Goal: Task Accomplishment & Management: Use online tool/utility

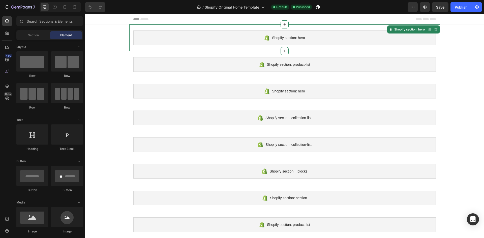
click at [309, 38] on div "Shopify section: hero" at bounding box center [284, 37] width 302 height 15
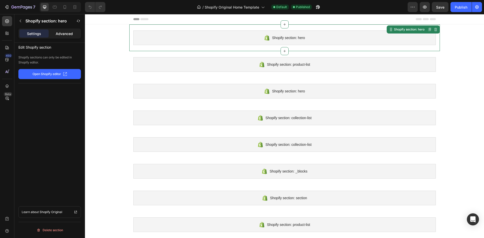
click at [67, 37] on div "Advanced" at bounding box center [64, 33] width 29 height 8
click at [30, 33] on p "Settings" at bounding box center [34, 33] width 14 height 5
click at [65, 34] on p "Advanced" at bounding box center [64, 33] width 17 height 5
click at [41, 35] on p "Settings" at bounding box center [34, 33] width 14 height 5
click at [49, 74] on p "Open Shopify editor" at bounding box center [47, 74] width 28 height 5
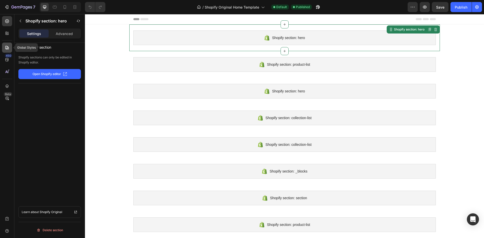
click at [4, 46] on div at bounding box center [7, 48] width 10 height 10
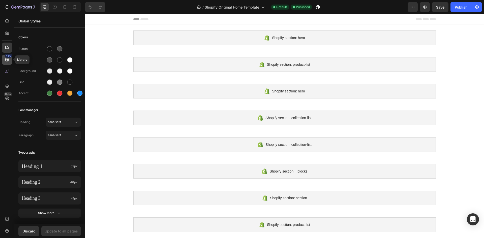
click at [5, 59] on icon at bounding box center [7, 59] width 5 height 5
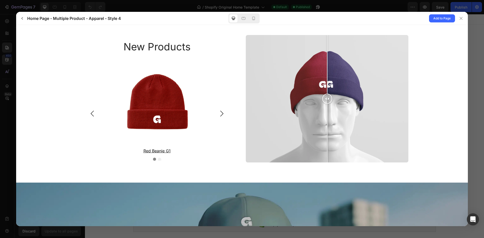
scroll to position [806, 0]
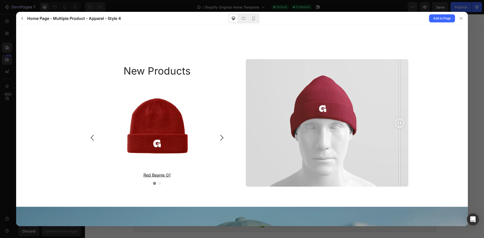
drag, startPoint x: 325, startPoint y: 121, endPoint x: 397, endPoint y: 126, distance: 72.3
click at [397, 126] on div at bounding box center [399, 122] width 10 height 127
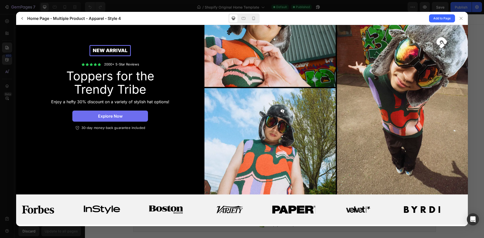
scroll to position [0, 0]
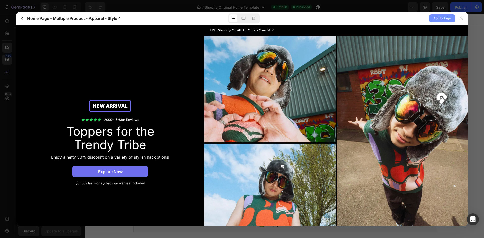
click at [434, 19] on span "Add to Page" at bounding box center [441, 18] width 17 height 6
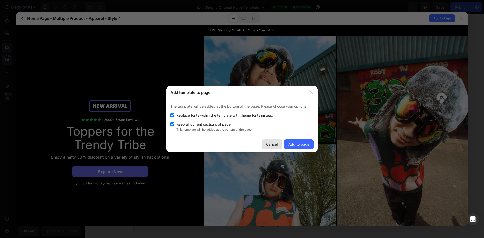
drag, startPoint x: 272, startPoint y: 146, endPoint x: 318, endPoint y: 68, distance: 91.1
click at [272, 146] on div "Cancel" at bounding box center [272, 144] width 12 height 5
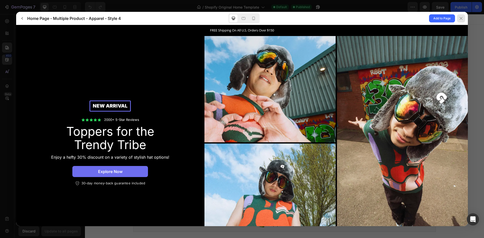
click at [460, 18] on icon at bounding box center [461, 18] width 4 height 4
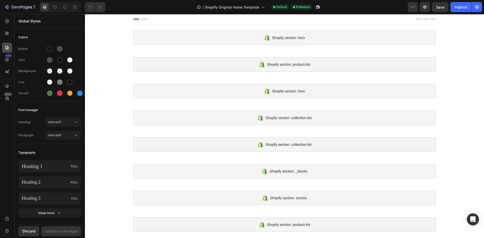
click at [7, 51] on div at bounding box center [7, 48] width 10 height 10
click at [6, 61] on icon at bounding box center [6, 59] width 3 height 3
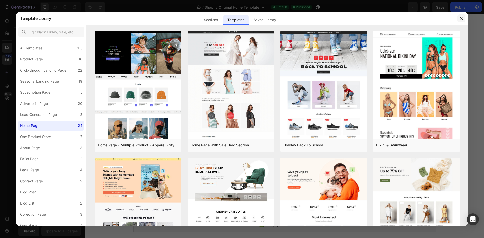
click at [461, 19] on icon "button" at bounding box center [461, 18] width 3 height 3
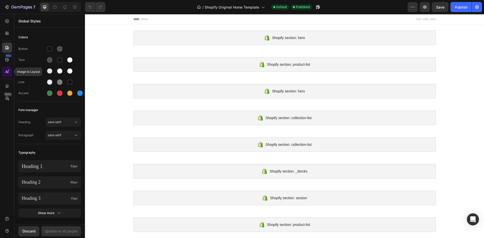
click at [6, 72] on icon at bounding box center [7, 71] width 5 height 5
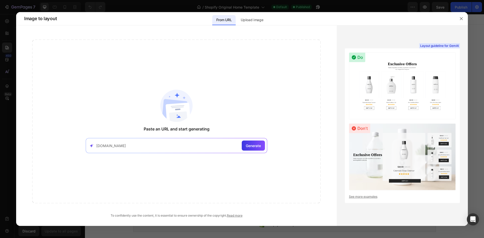
type input "[DOMAIN_NAME]"
click at [265, 151] on div "[DOMAIN_NAME] Generate" at bounding box center [176, 145] width 181 height 15
click at [253, 150] on div "Generate" at bounding box center [253, 146] width 23 height 10
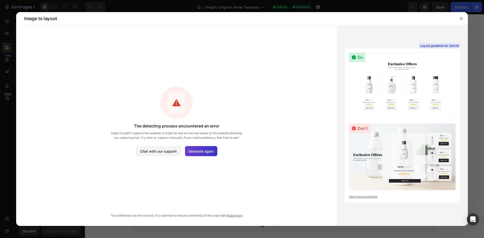
click at [198, 150] on span "Generate again" at bounding box center [200, 151] width 25 height 5
click at [461, 16] on button "button" at bounding box center [461, 19] width 8 height 8
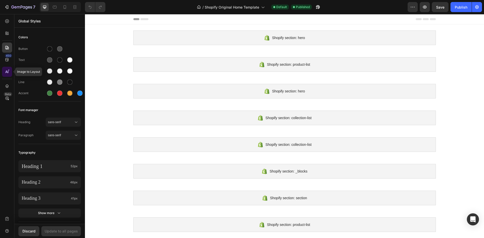
click at [5, 69] on div at bounding box center [7, 72] width 10 height 10
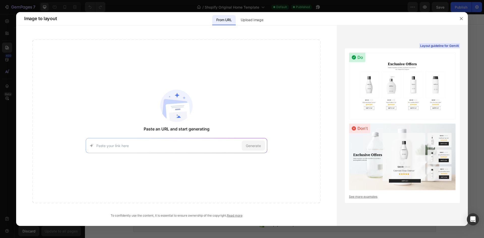
click at [125, 146] on input at bounding box center [167, 145] width 143 height 5
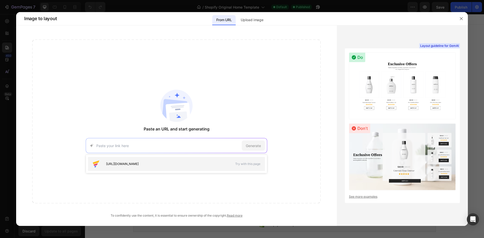
click at [154, 161] on div "[URL][DOMAIN_NAME]" at bounding box center [160, 164] width 137 height 8
type input "[URL][DOMAIN_NAME]"
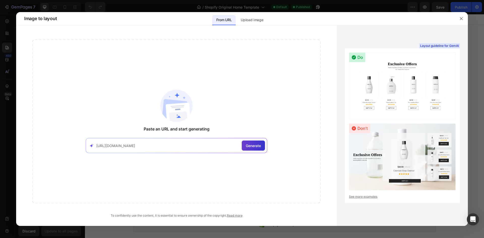
click at [245, 146] on div "Generate" at bounding box center [253, 146] width 23 height 10
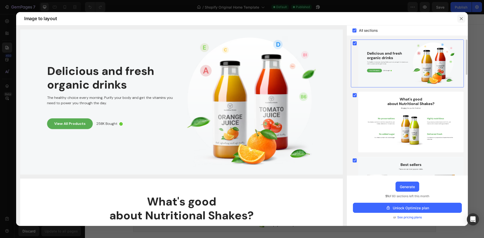
click at [458, 18] on button "button" at bounding box center [461, 19] width 8 height 8
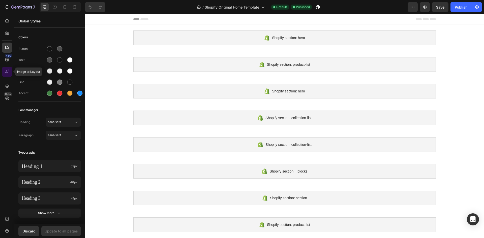
click at [7, 70] on icon at bounding box center [7, 71] width 5 height 5
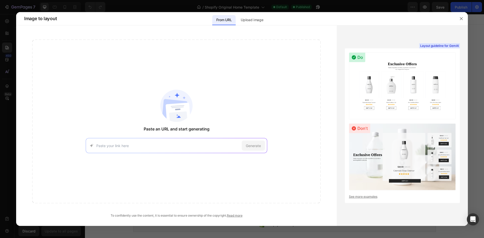
click at [122, 146] on input at bounding box center [167, 145] width 143 height 5
type input "[DOMAIN_NAME]"
click at [256, 148] on span "Generate" at bounding box center [253, 145] width 15 height 5
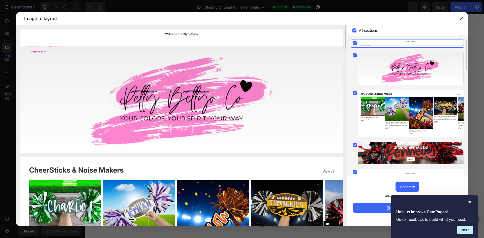
click at [420, 64] on div at bounding box center [410, 68] width 105 height 33
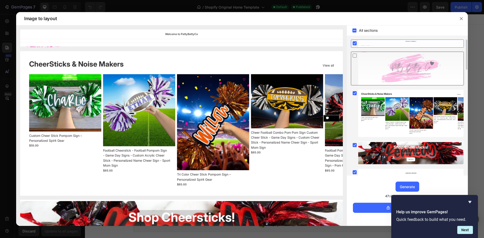
click at [420, 64] on div at bounding box center [410, 68] width 105 height 33
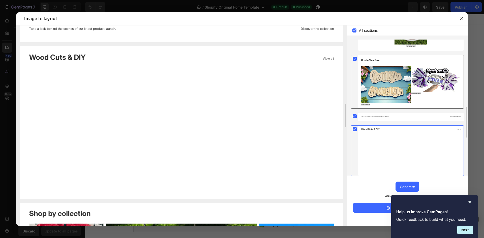
scroll to position [191, 0]
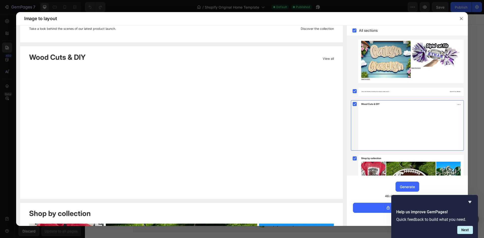
click at [470, 199] on div "Help us improve GemPages! Quick feedback to build what you need. Next" at bounding box center [434, 216] width 87 height 43
click at [471, 202] on icon "Hide survey" at bounding box center [470, 202] width 6 height 6
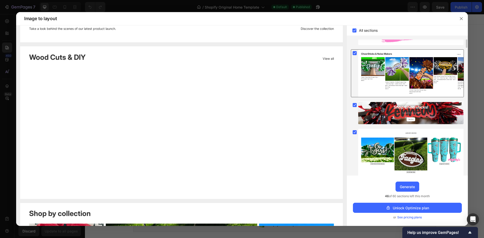
scroll to position [0, 0]
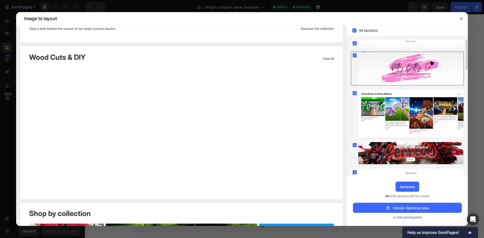
click at [412, 75] on div at bounding box center [410, 68] width 105 height 33
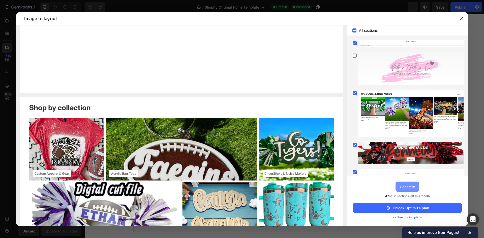
drag, startPoint x: 407, startPoint y: 190, endPoint x: 286, endPoint y: 214, distance: 123.0
click at [407, 190] on button "Generate" at bounding box center [407, 187] width 24 height 10
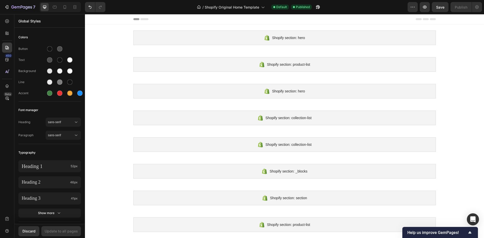
click at [0, 71] on div "450 Beta" at bounding box center [7, 126] width 14 height 224
click at [3, 71] on div at bounding box center [7, 72] width 10 height 10
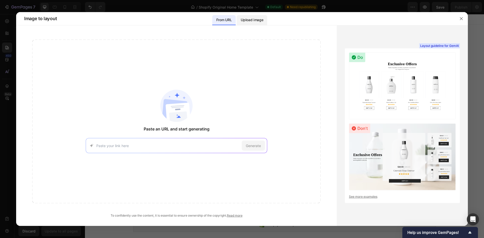
click at [254, 19] on p "Upload image" at bounding box center [252, 20] width 22 height 6
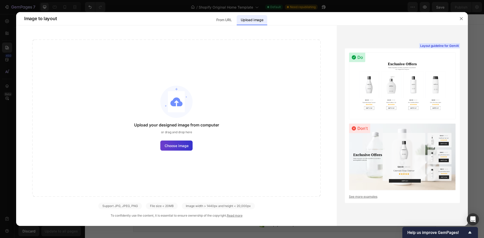
click at [176, 142] on label "Choose image" at bounding box center [176, 146] width 32 height 10
click at [0, 0] on input "Choose image" at bounding box center [0, 0] width 0 height 0
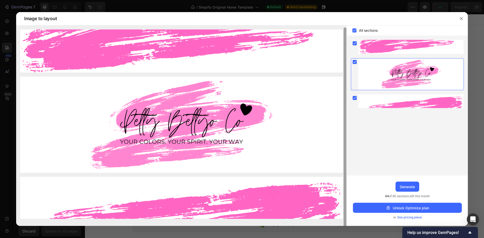
scroll to position [1, 0]
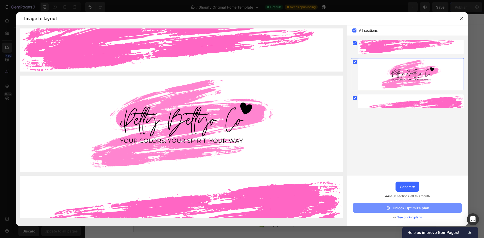
click at [379, 205] on button "Unlock Optimize plan" at bounding box center [407, 208] width 109 height 10
click at [412, 186] on div "Generate" at bounding box center [407, 186] width 15 height 5
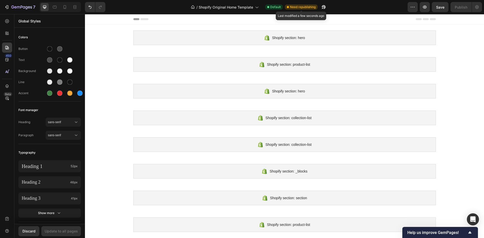
click at [309, 9] on span "Need republishing" at bounding box center [303, 7] width 26 height 5
click at [323, 6] on icon "button" at bounding box center [324, 7] width 4 height 4
click at [6, 69] on icon at bounding box center [7, 71] width 5 height 5
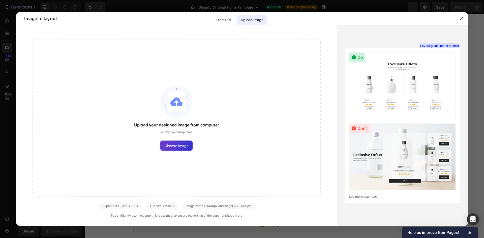
click at [178, 148] on label "Choose image" at bounding box center [176, 146] width 32 height 10
click at [0, 0] on input "Choose image" at bounding box center [0, 0] width 0 height 0
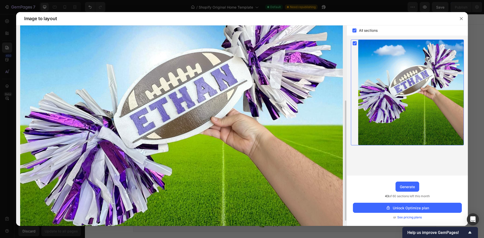
scroll to position [83, 0]
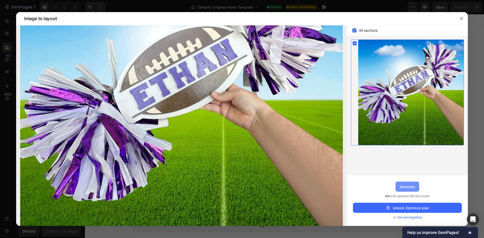
click at [408, 191] on button "Generate" at bounding box center [407, 187] width 24 height 10
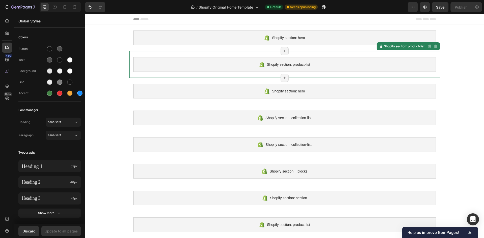
click at [271, 66] on span "Shopify section: product-list" at bounding box center [288, 64] width 43 height 6
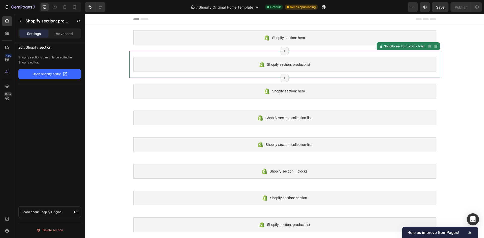
click at [271, 66] on span "Shopify section: product-list" at bounding box center [288, 64] width 43 height 6
click at [280, 77] on div "Page has reached Shopify’s 25 section-limit" at bounding box center [284, 78] width 8 height 8
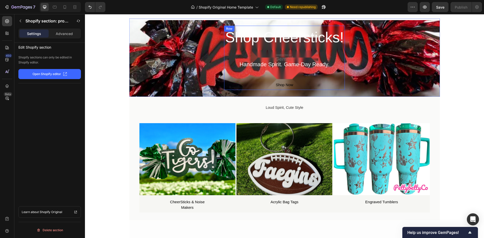
scroll to position [453, 0]
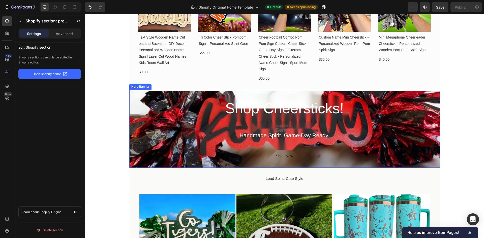
click at [174, 128] on div "Shop Cheersticks! Heading Handmade Spirit. Game-Day Ready. Text Block Shop Now …" at bounding box center [284, 129] width 302 height 64
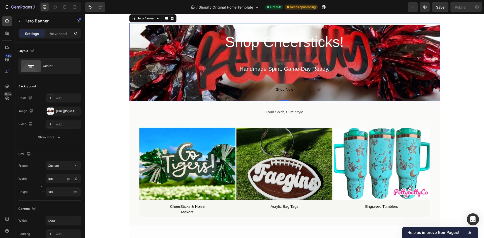
scroll to position [529, 0]
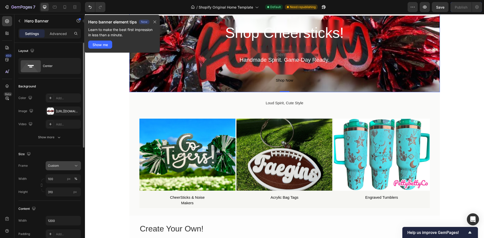
click at [78, 169] on button "Custom" at bounding box center [63, 165] width 35 height 9
click at [70, 180] on span "As banner source" at bounding box center [60, 178] width 25 height 5
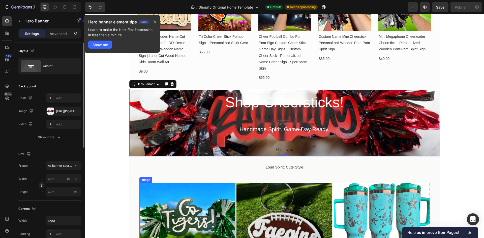
scroll to position [453, 0]
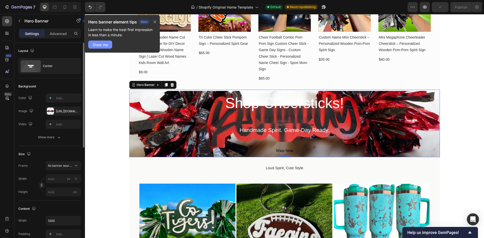
click at [100, 44] on div "Show me" at bounding box center [99, 44] width 15 height 5
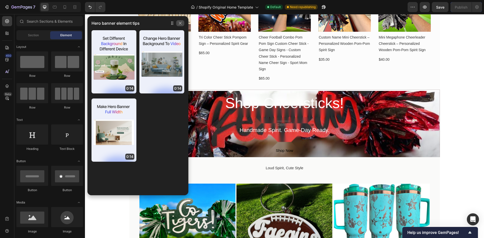
click at [181, 21] on button "button" at bounding box center [180, 23] width 8 height 6
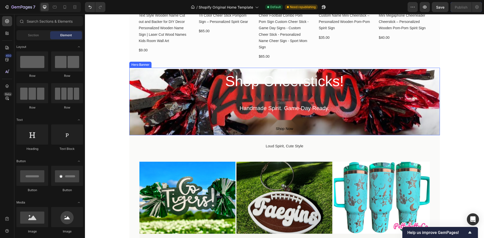
scroll to position [504, 0]
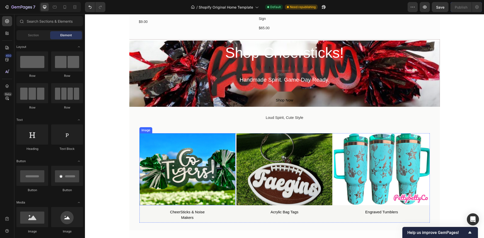
click at [204, 174] on img at bounding box center [187, 169] width 96 height 72
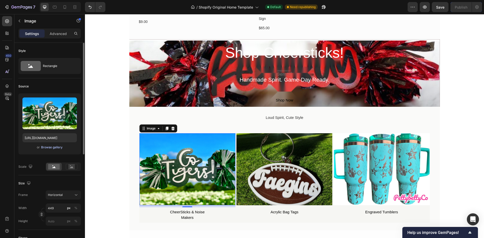
click at [49, 146] on div "Browse gallery" at bounding box center [51, 147] width 21 height 5
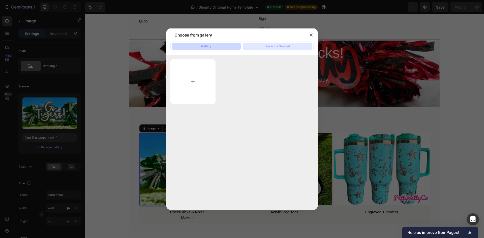
click at [279, 46] on div "Recently Deleted" at bounding box center [277, 46] width 24 height 5
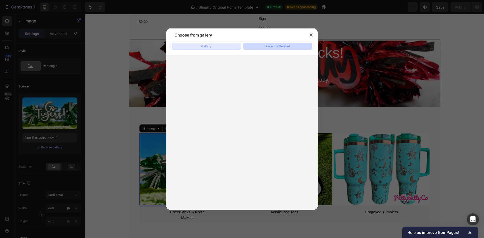
click at [192, 47] on button "Gallery" at bounding box center [206, 46] width 69 height 7
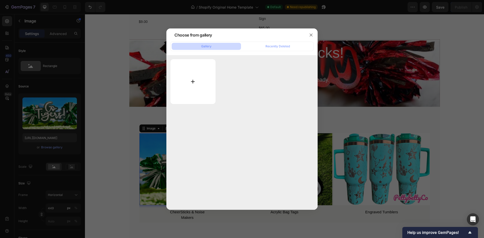
click at [181, 75] on input "file" at bounding box center [192, 81] width 45 height 45
click at [314, 36] on button "button" at bounding box center [311, 35] width 8 height 8
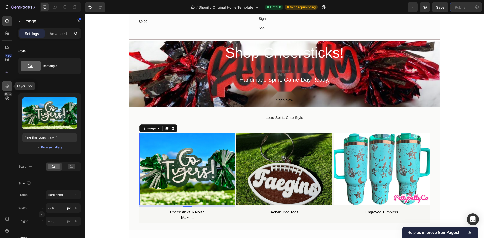
click at [7, 85] on icon at bounding box center [7, 86] width 5 height 5
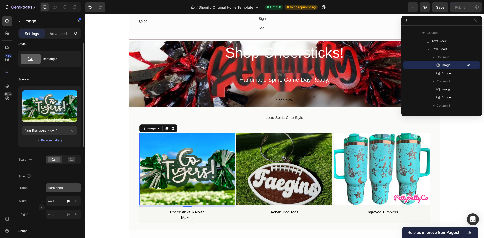
scroll to position [0, 0]
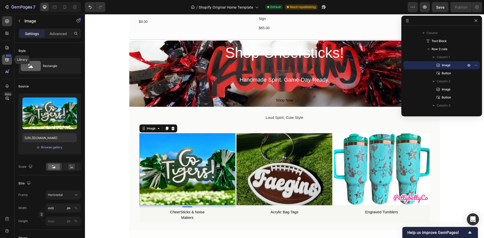
click at [7, 62] on icon at bounding box center [7, 59] width 5 height 5
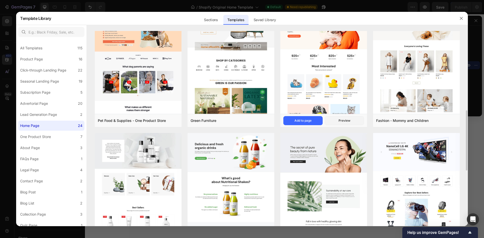
scroll to position [202, 0]
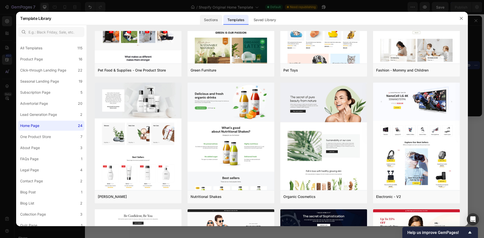
click at [214, 22] on div "Sections" at bounding box center [211, 20] width 22 height 10
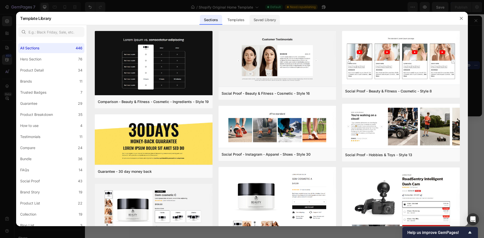
click at [267, 20] on div "Saved Library" at bounding box center [264, 20] width 30 height 10
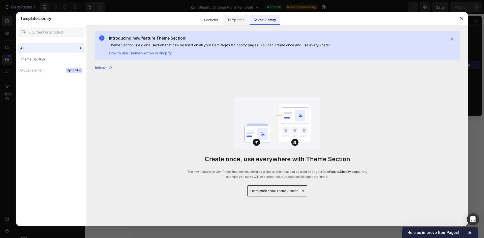
click at [246, 23] on div "Templates" at bounding box center [235, 20] width 25 height 10
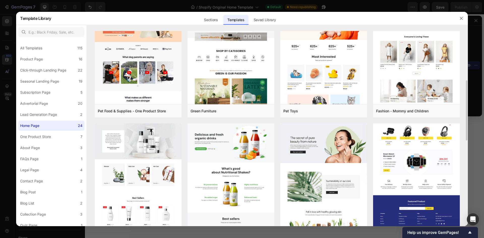
scroll to position [110, 0]
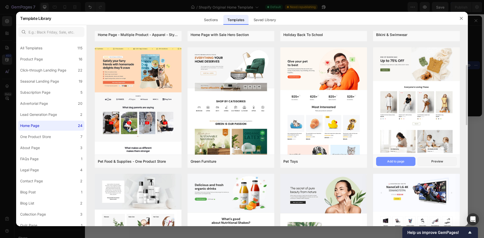
click at [392, 159] on div "Add to page" at bounding box center [395, 161] width 17 height 5
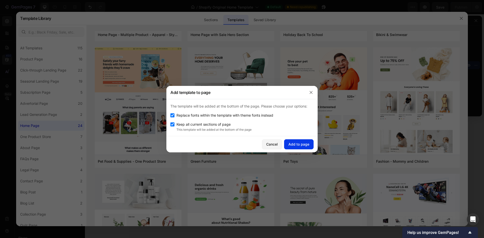
click at [297, 144] on div "Add to page" at bounding box center [298, 144] width 21 height 5
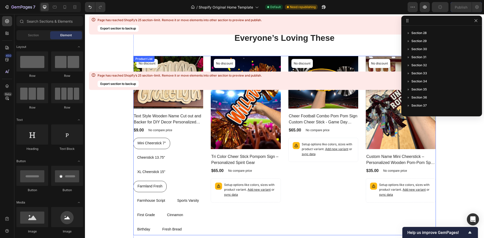
scroll to position [2391, 0]
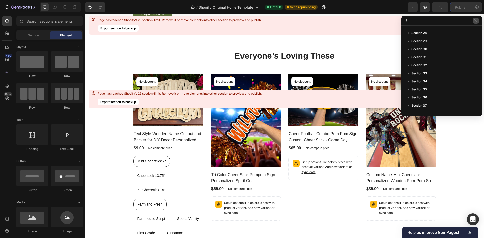
click at [476, 20] on icon "button" at bounding box center [476, 21] width 4 height 4
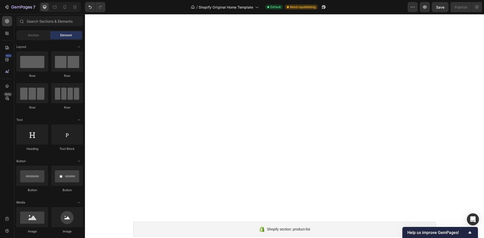
scroll to position [302, 0]
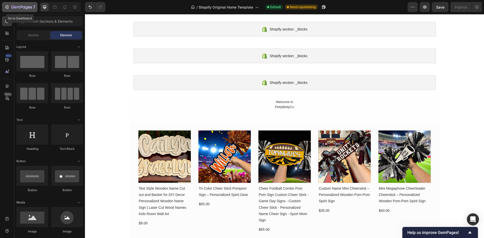
click at [8, 8] on icon "button" at bounding box center [6, 7] width 5 height 5
